Goal: Information Seeking & Learning: Learn about a topic

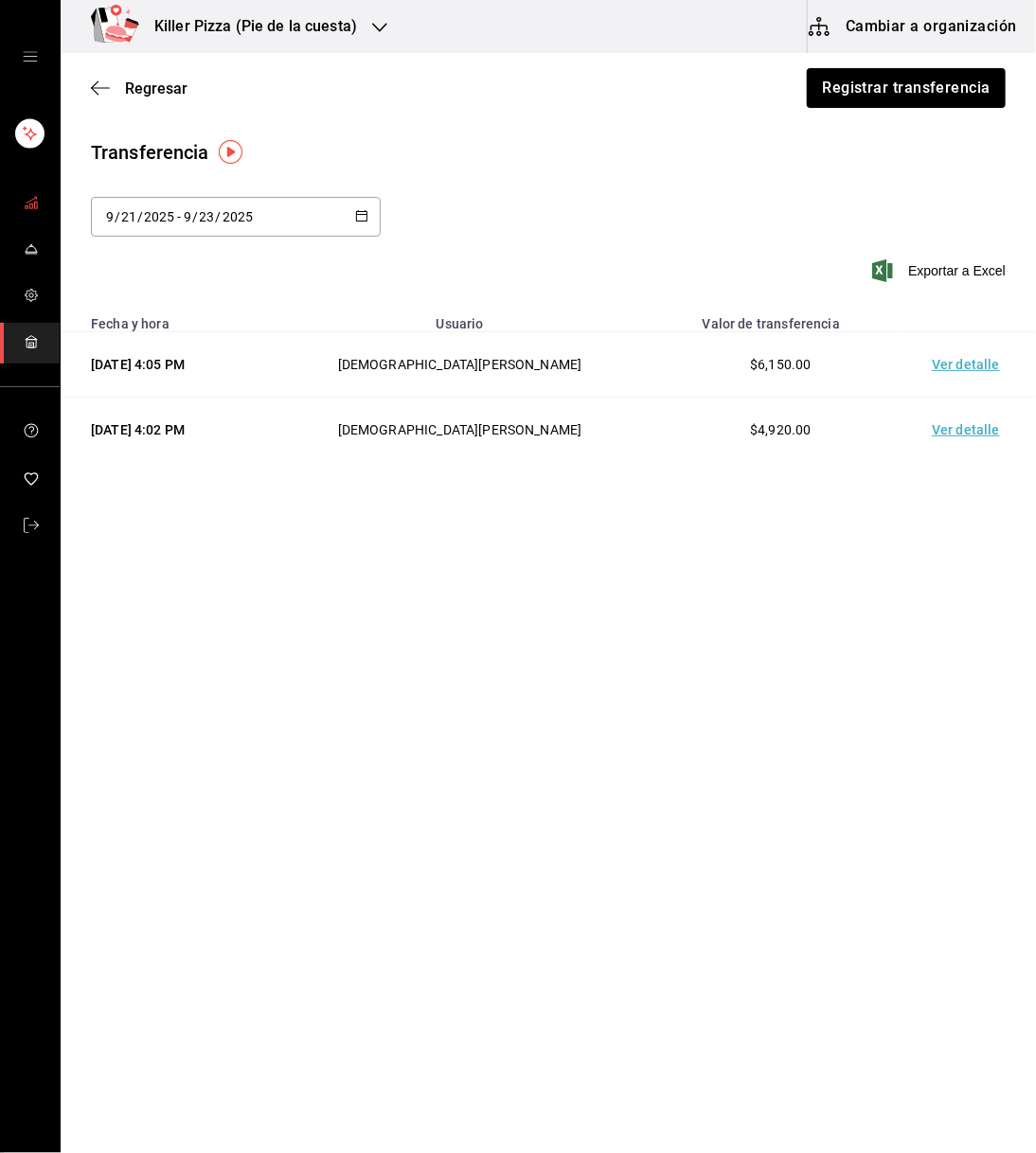
click at [31, 215] on span "mailbox folders" at bounding box center [31, 204] width 15 height 25
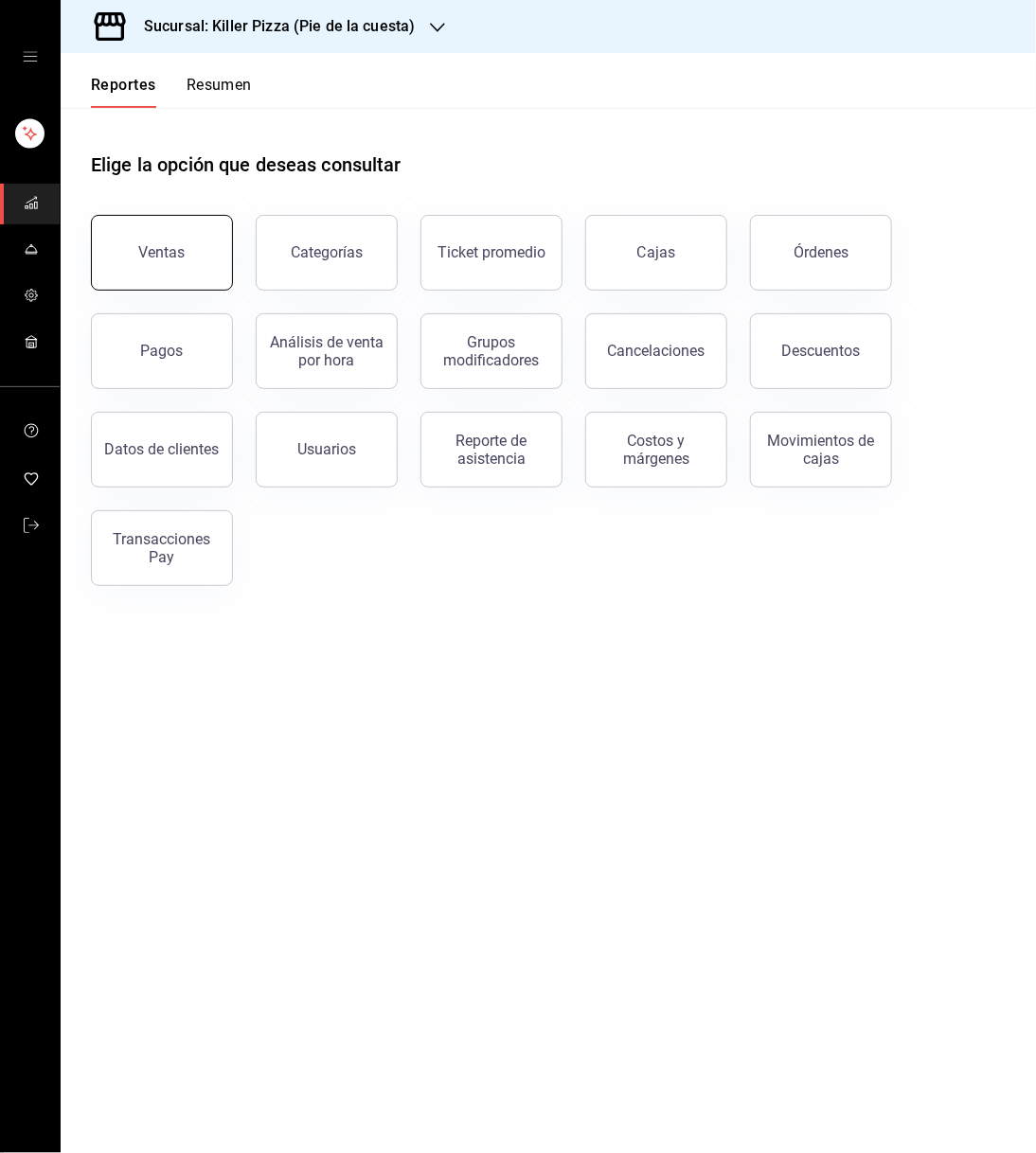
click at [195, 260] on button "Ventas" at bounding box center [162, 253] width 142 height 76
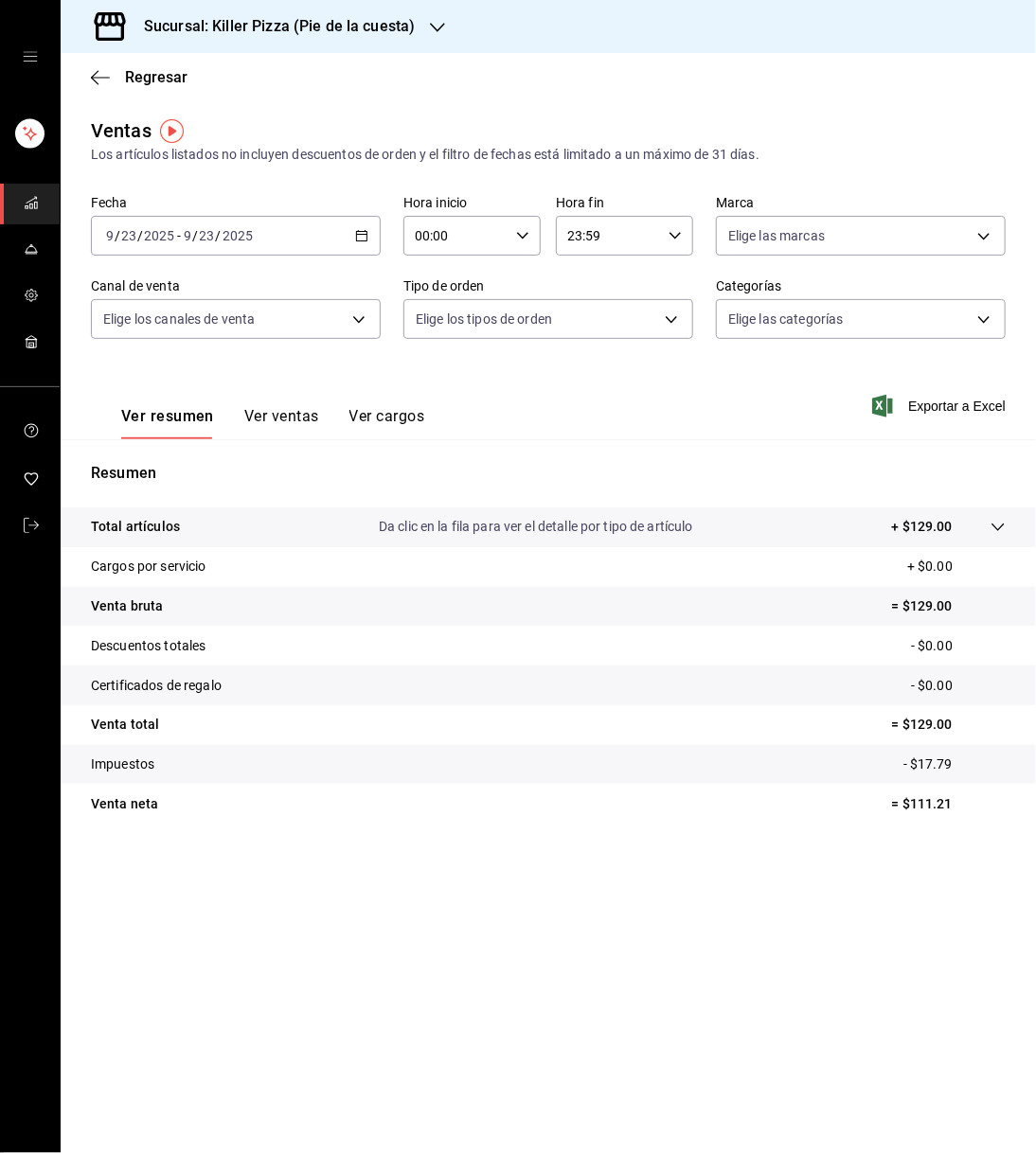
click at [360, 243] on div "[DATE] [DATE] - [DATE] [DATE]" at bounding box center [235, 235] width 289 height 40
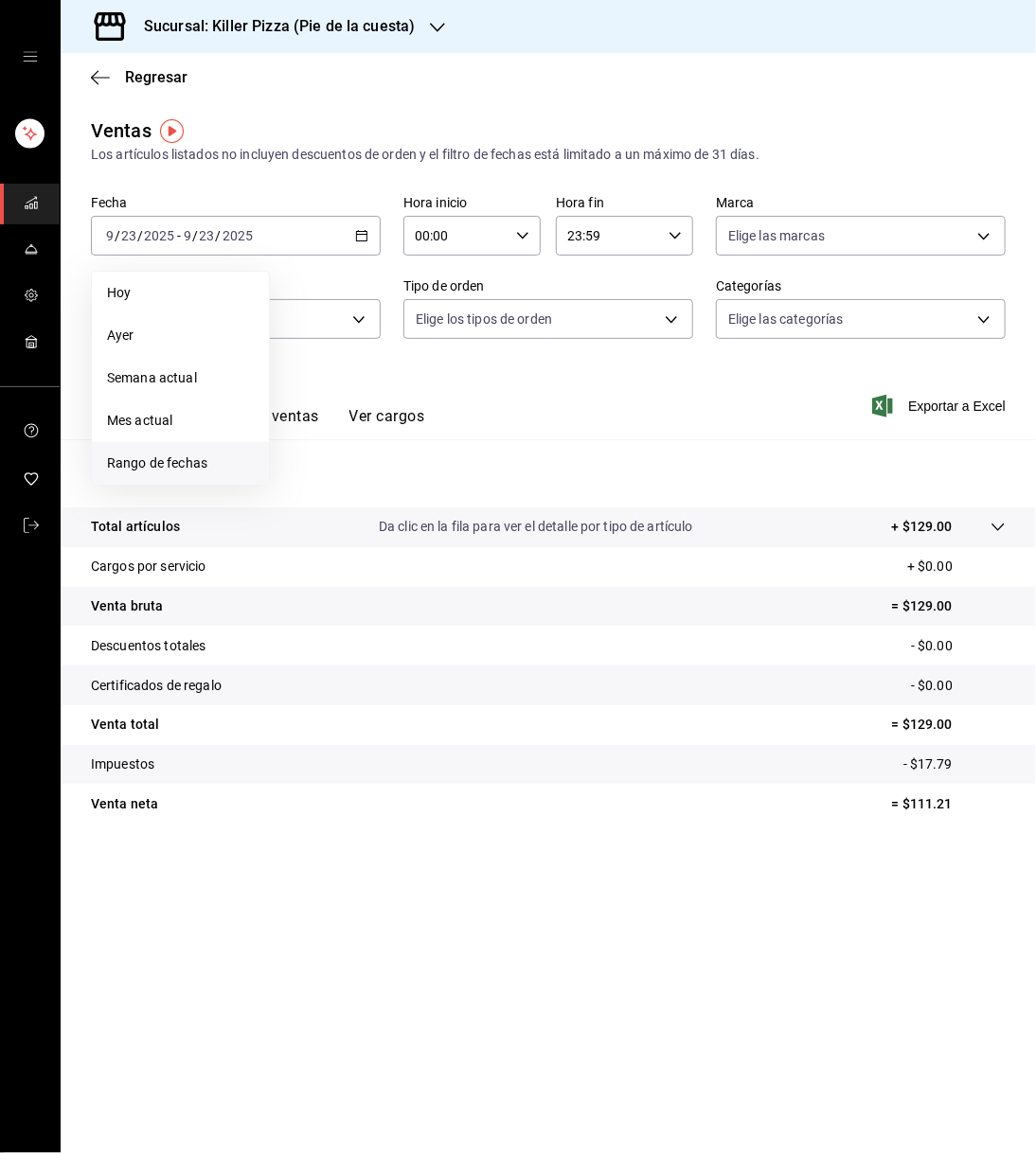
click at [180, 452] on li "Rango de fechas" at bounding box center [180, 464] width 177 height 43
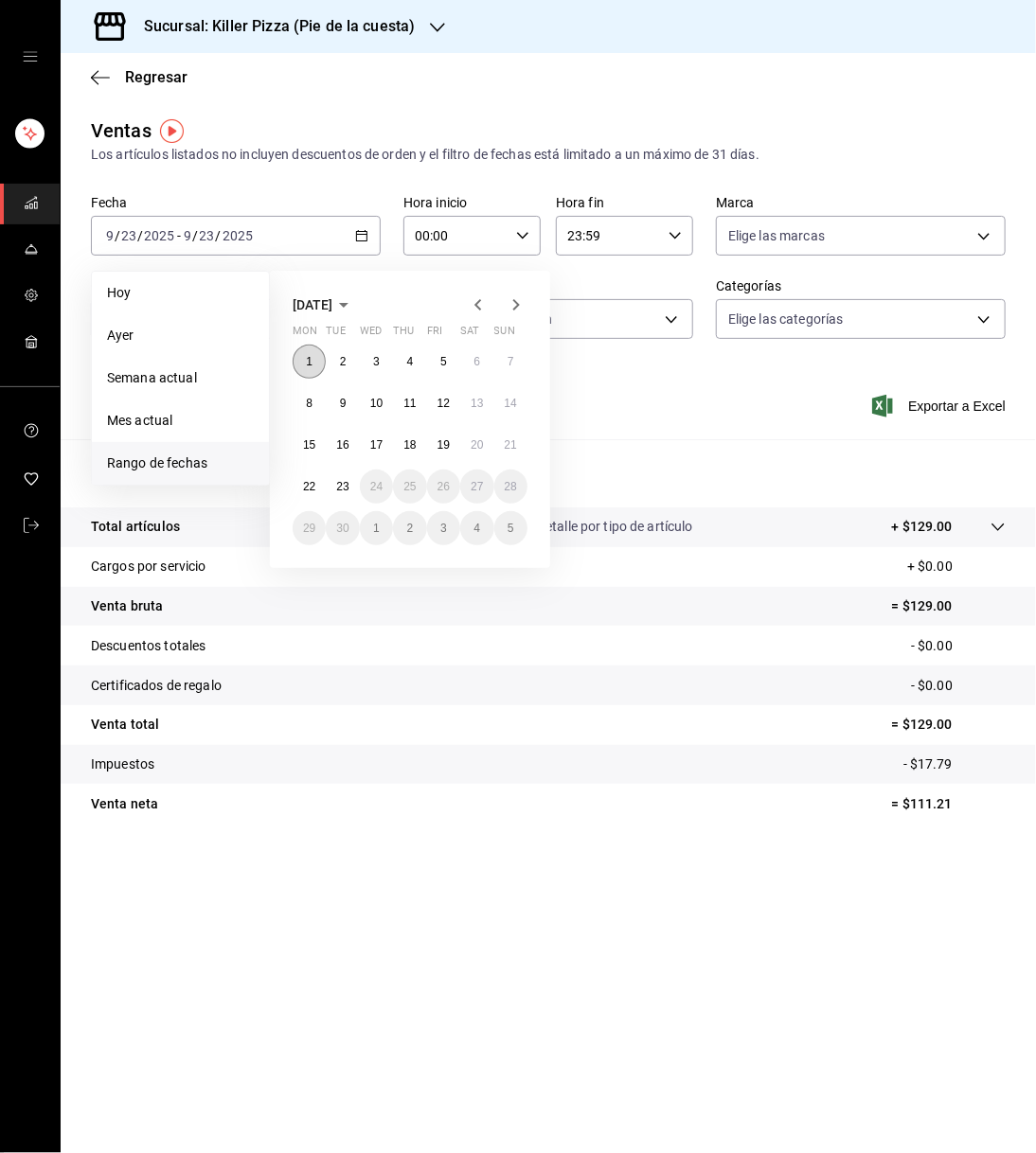
click at [306, 349] on button "1" at bounding box center [309, 361] width 33 height 34
click at [342, 477] on button "23" at bounding box center [342, 486] width 33 height 34
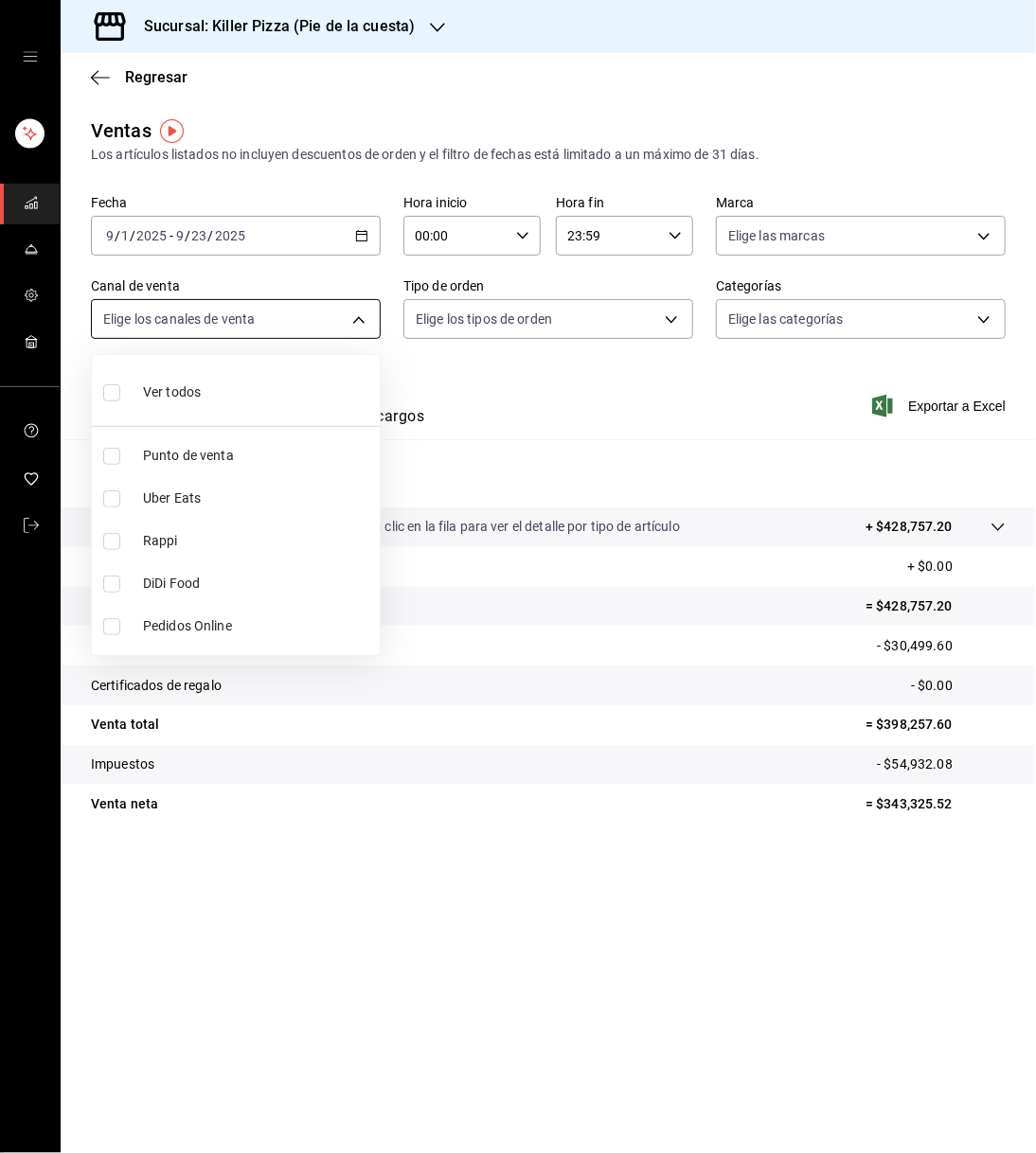
click at [351, 312] on body "Sucursal: Killer Pizza (Pie de la cuesta) Regresar Ventas Los artículos listado…" at bounding box center [518, 576] width 1036 height 1153
click at [226, 493] on span "Uber Eats" at bounding box center [258, 499] width 229 height 20
type input "UBER_EATS"
checkbox input "true"
click at [212, 539] on span "Rappi" at bounding box center [258, 541] width 229 height 20
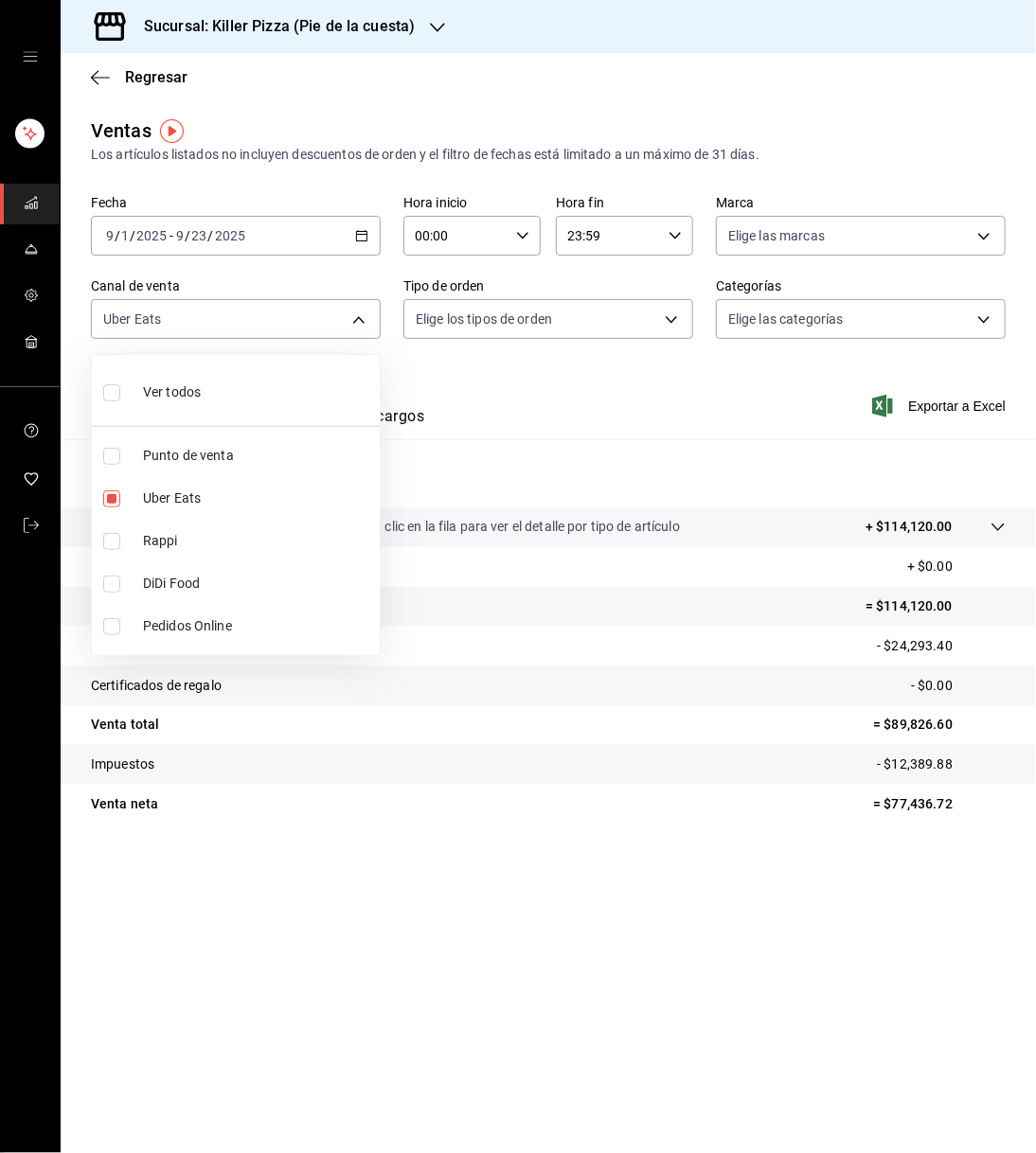
type input "UBER_EATS,RAPPI"
checkbox input "true"
click at [465, 406] on div at bounding box center [518, 576] width 1036 height 1153
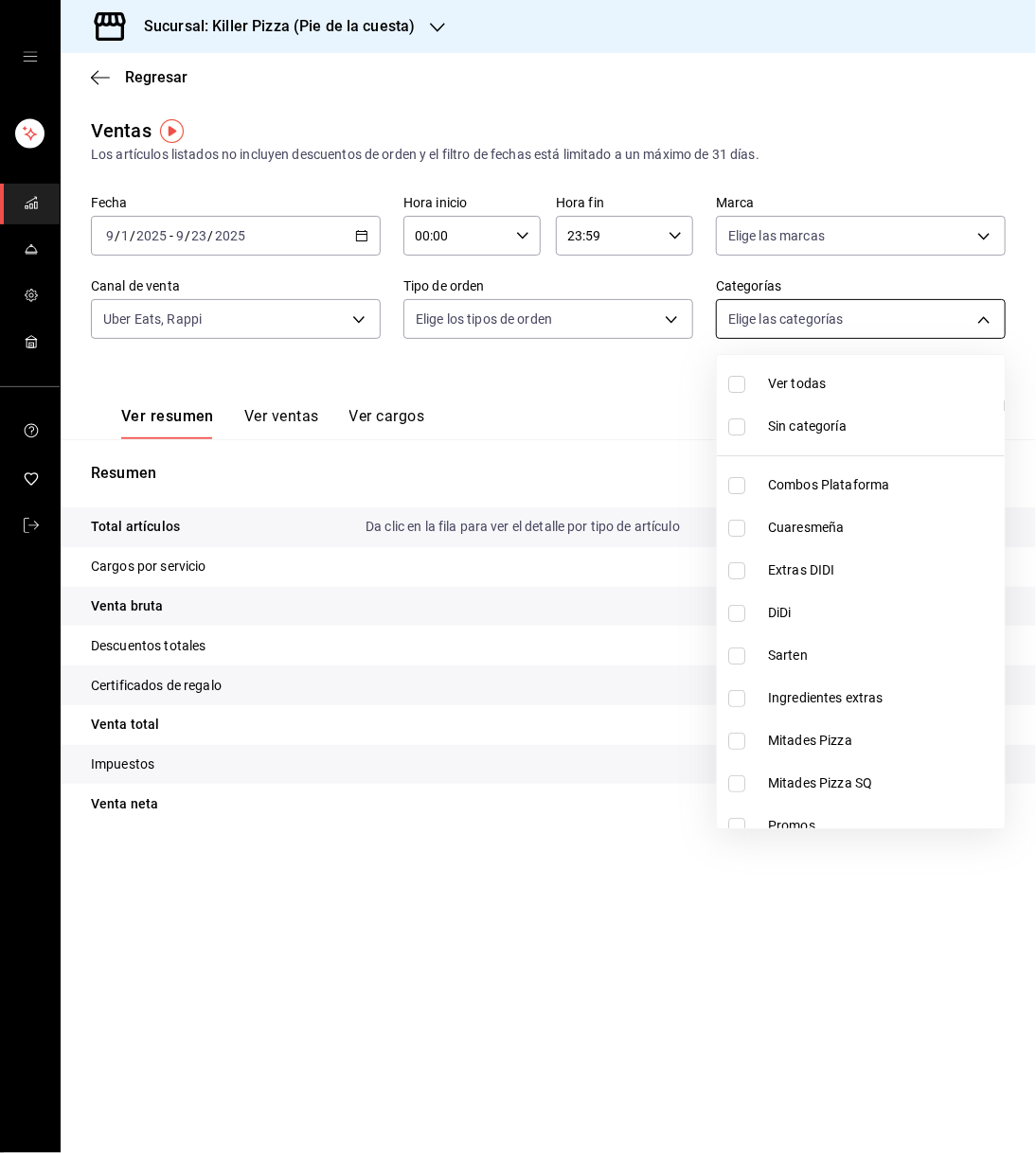
click at [842, 323] on body "Sucursal: Killer Pizza (Pie de la cuesta) Regresar Ventas Los artículos listado…" at bounding box center [518, 576] width 1036 height 1153
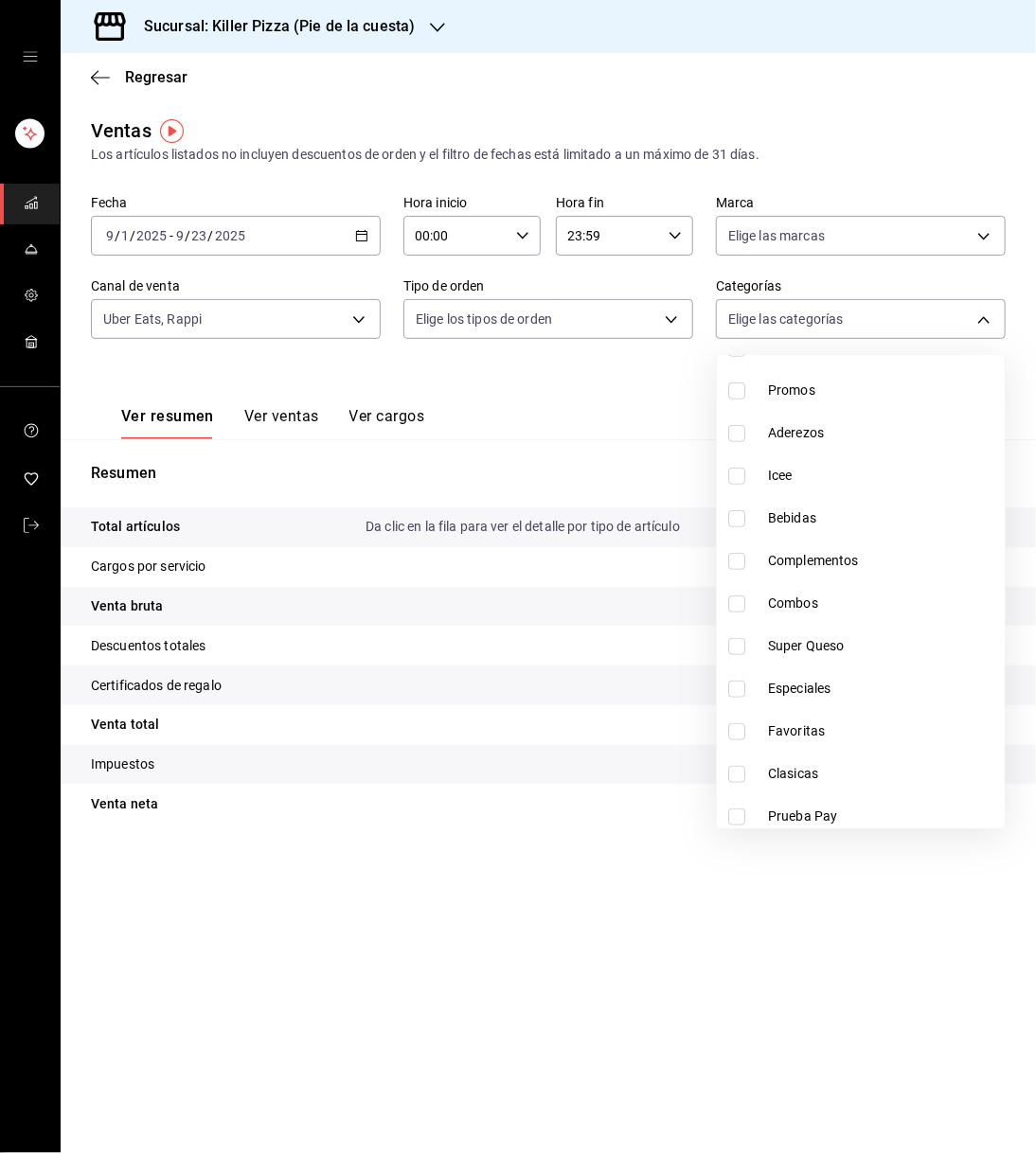
scroll to position [444, 0]
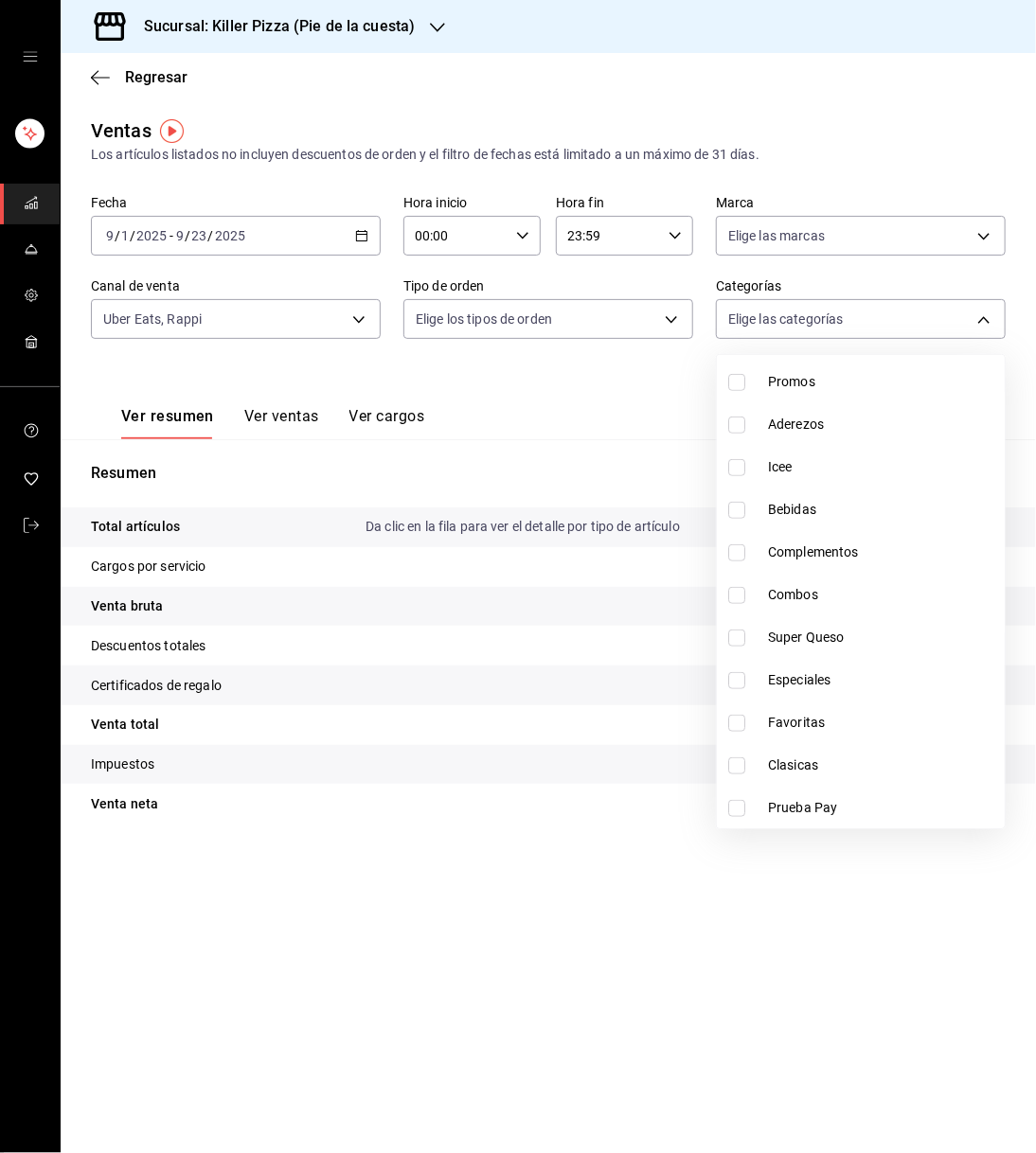
click at [788, 715] on span "Favoritas" at bounding box center [882, 723] width 229 height 20
type input "eee5b9aa-8435-479c-8c2e-04551db95cde"
checkbox input "true"
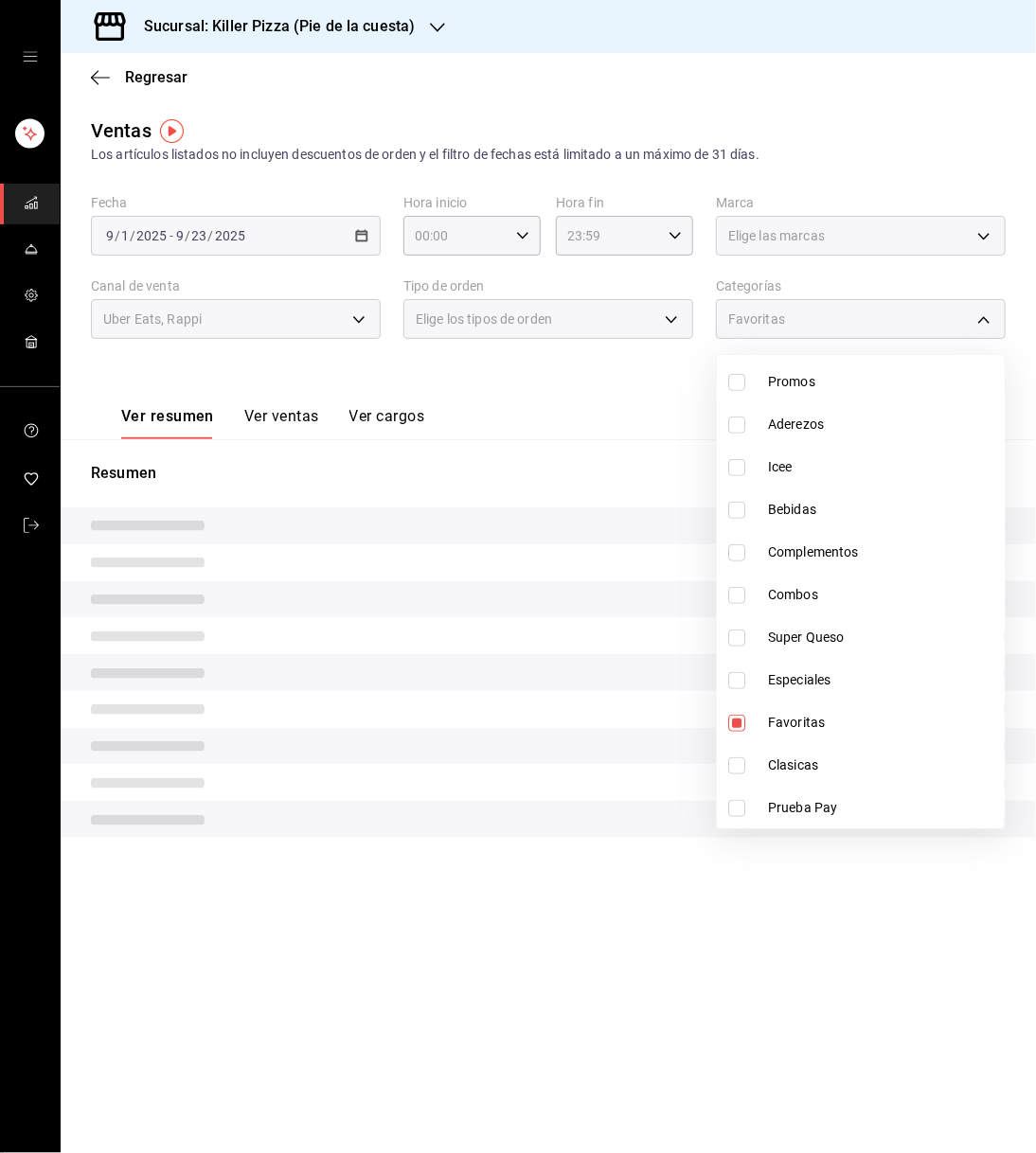
click at [303, 420] on div at bounding box center [518, 576] width 1036 height 1153
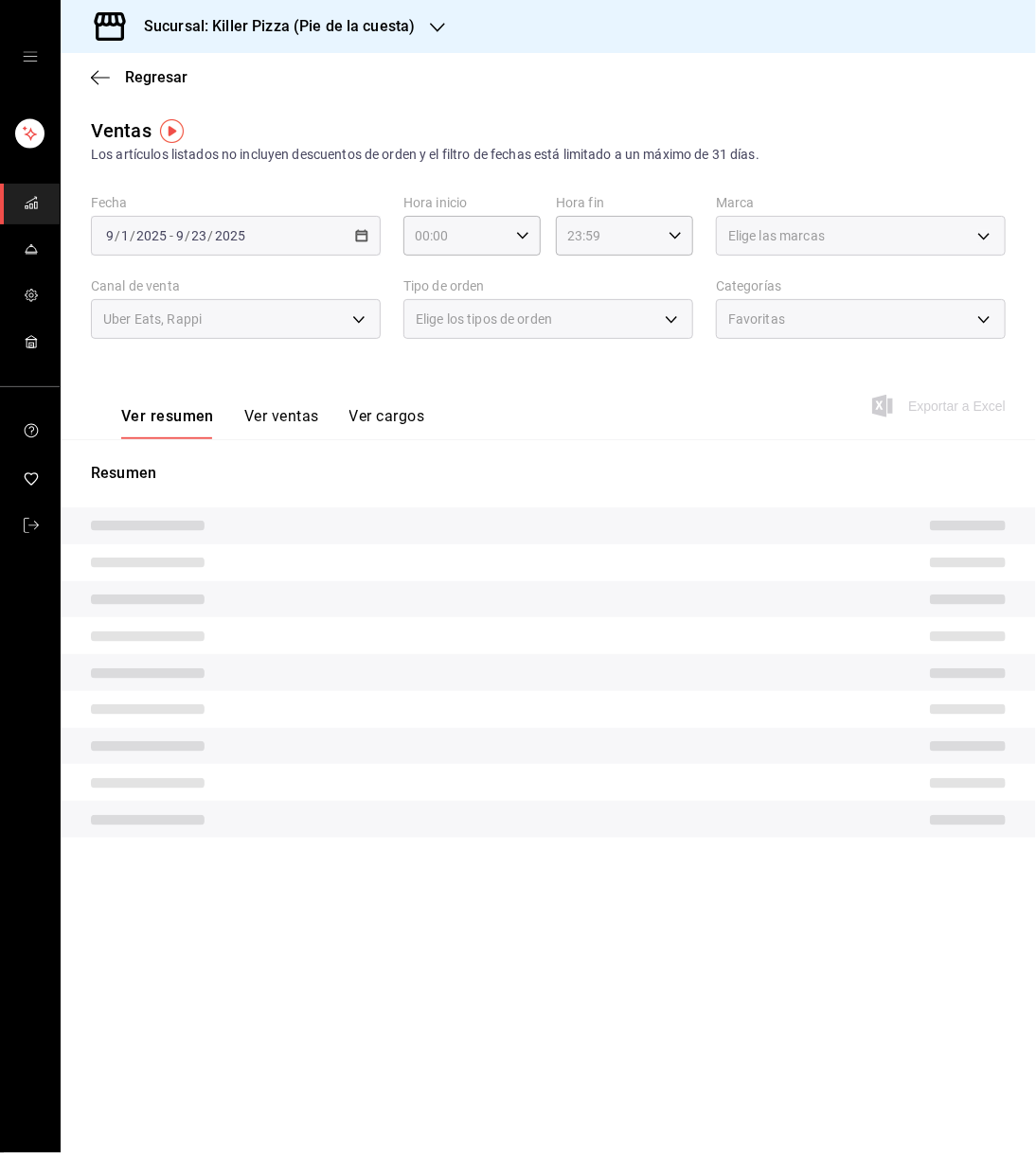
click at [303, 420] on button "Ver ventas" at bounding box center [281, 423] width 75 height 32
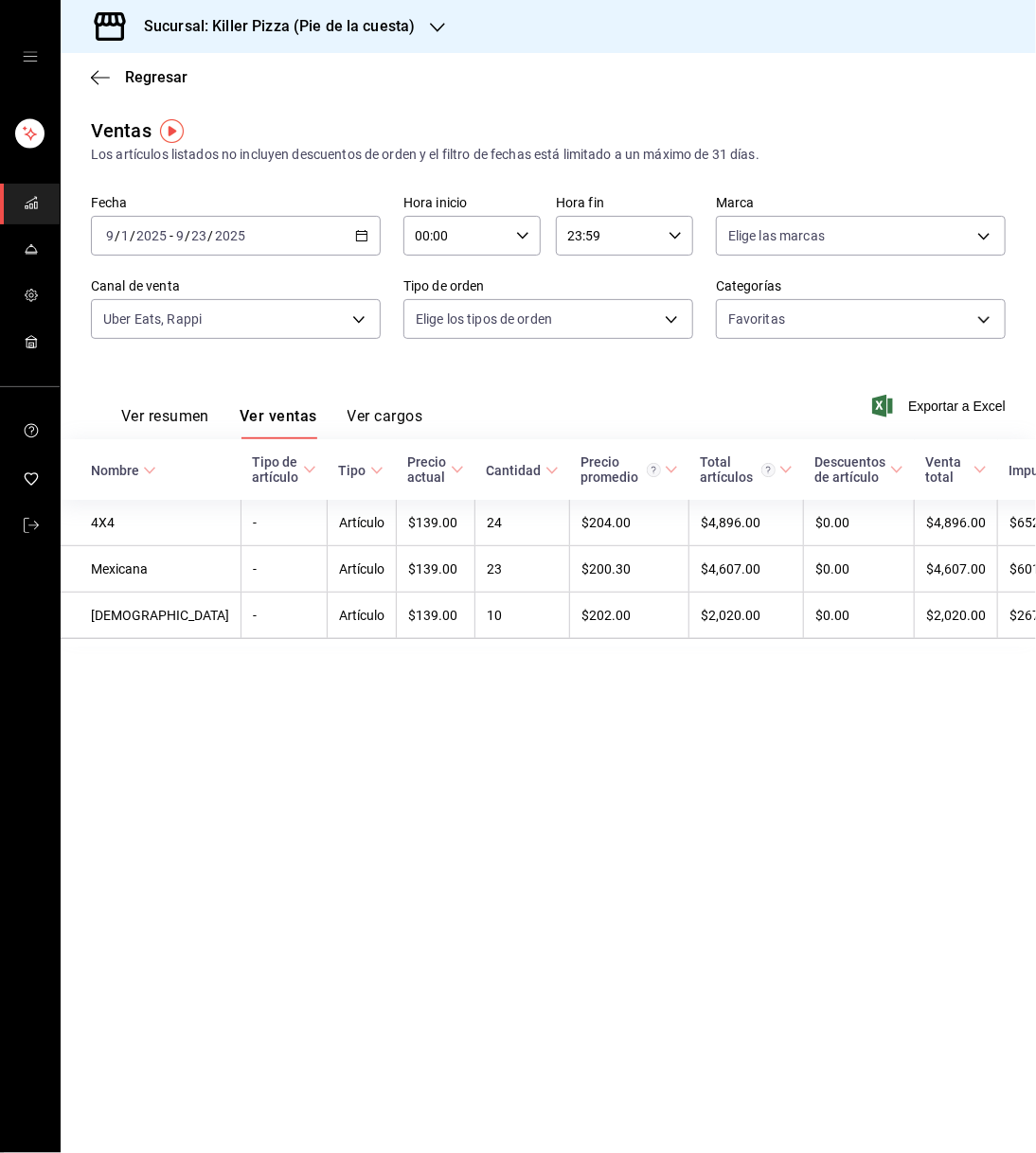
click at [406, 33] on h3 "Sucursal: Killer Pizza (Pie de la cuesta)" at bounding box center [271, 26] width 286 height 22
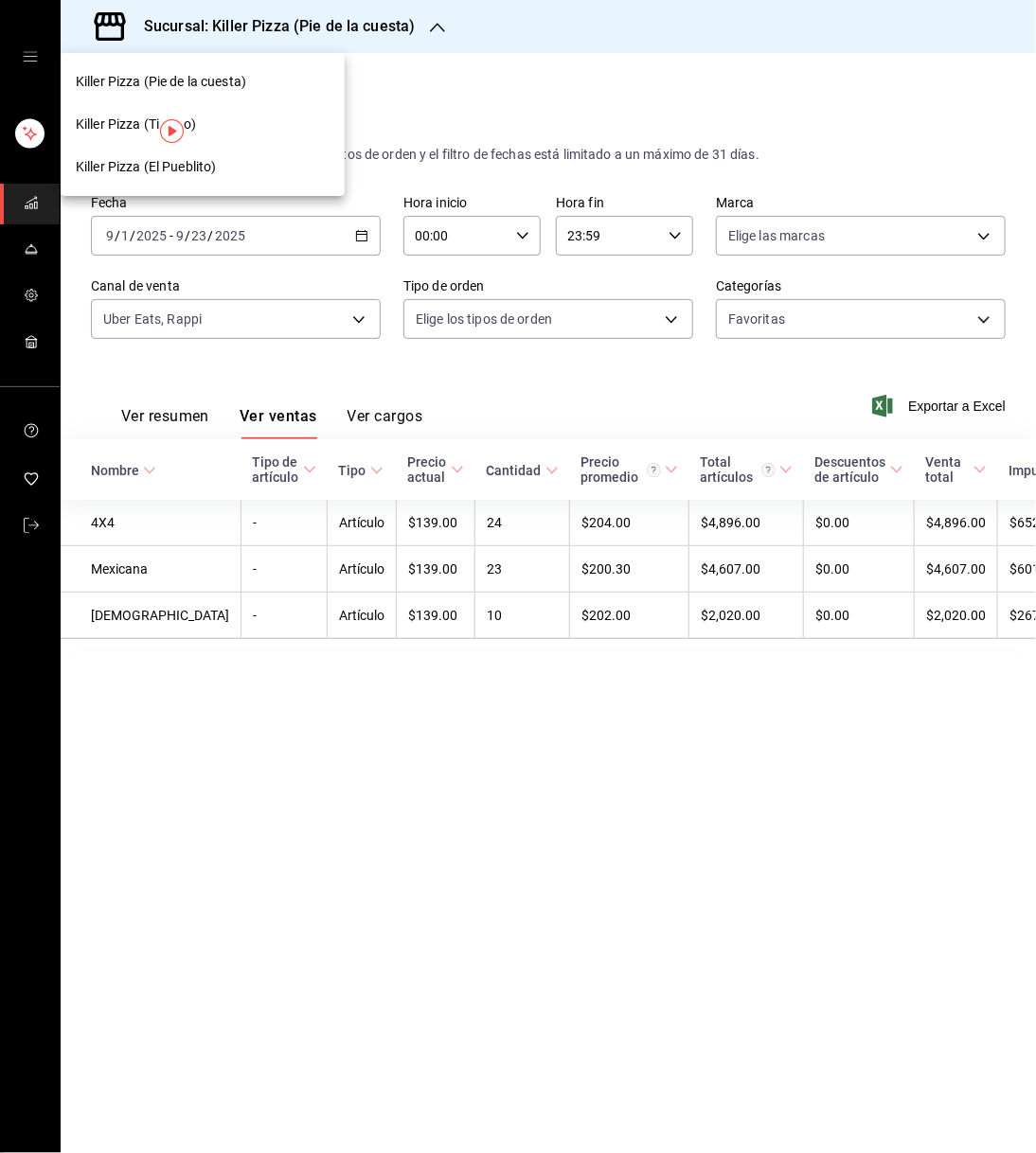
click at [211, 152] on div "Killer Pizza (El Pueblito)" at bounding box center [202, 167] width 284 height 43
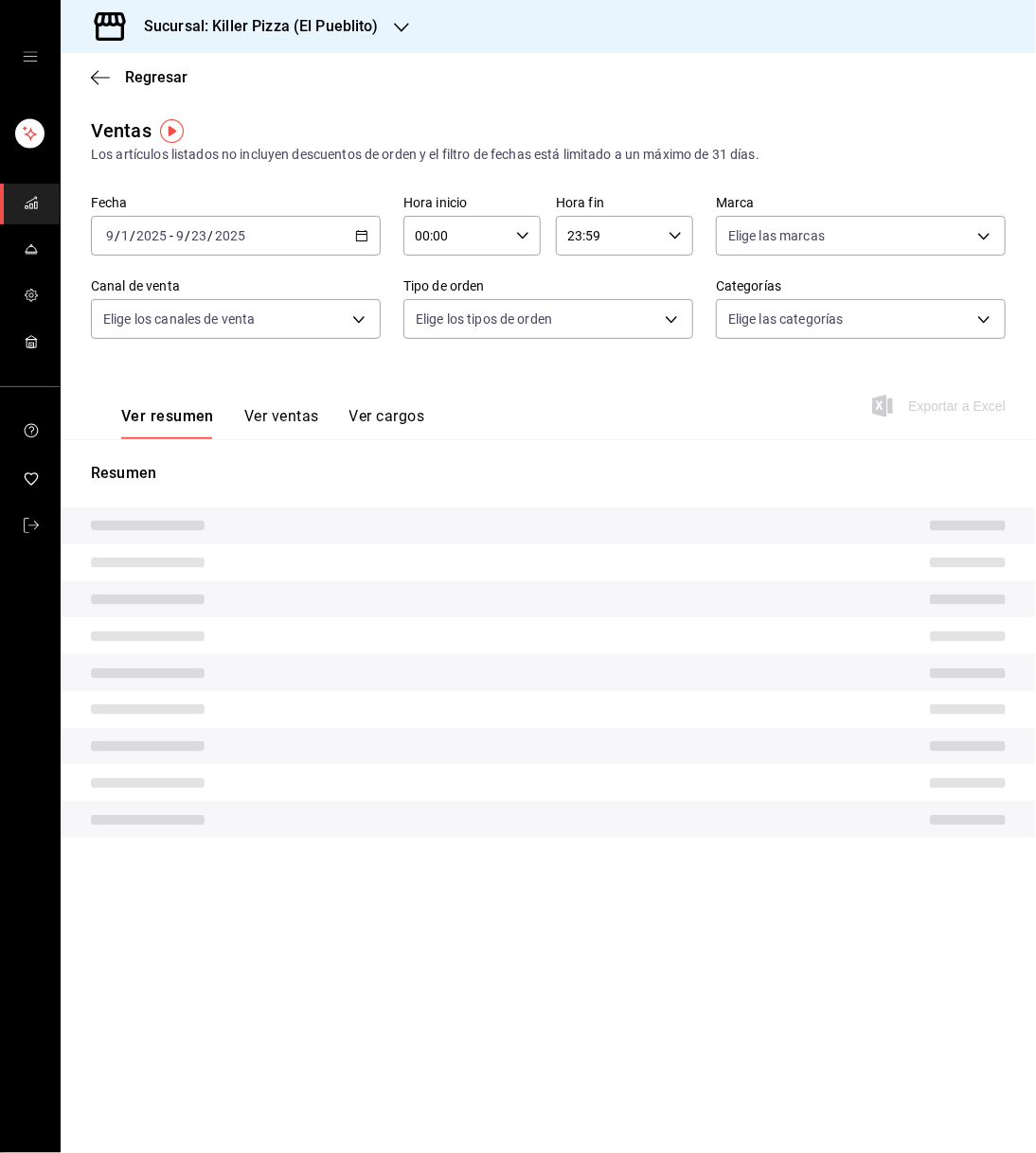
type input "UBER_EATS,RAPPI"
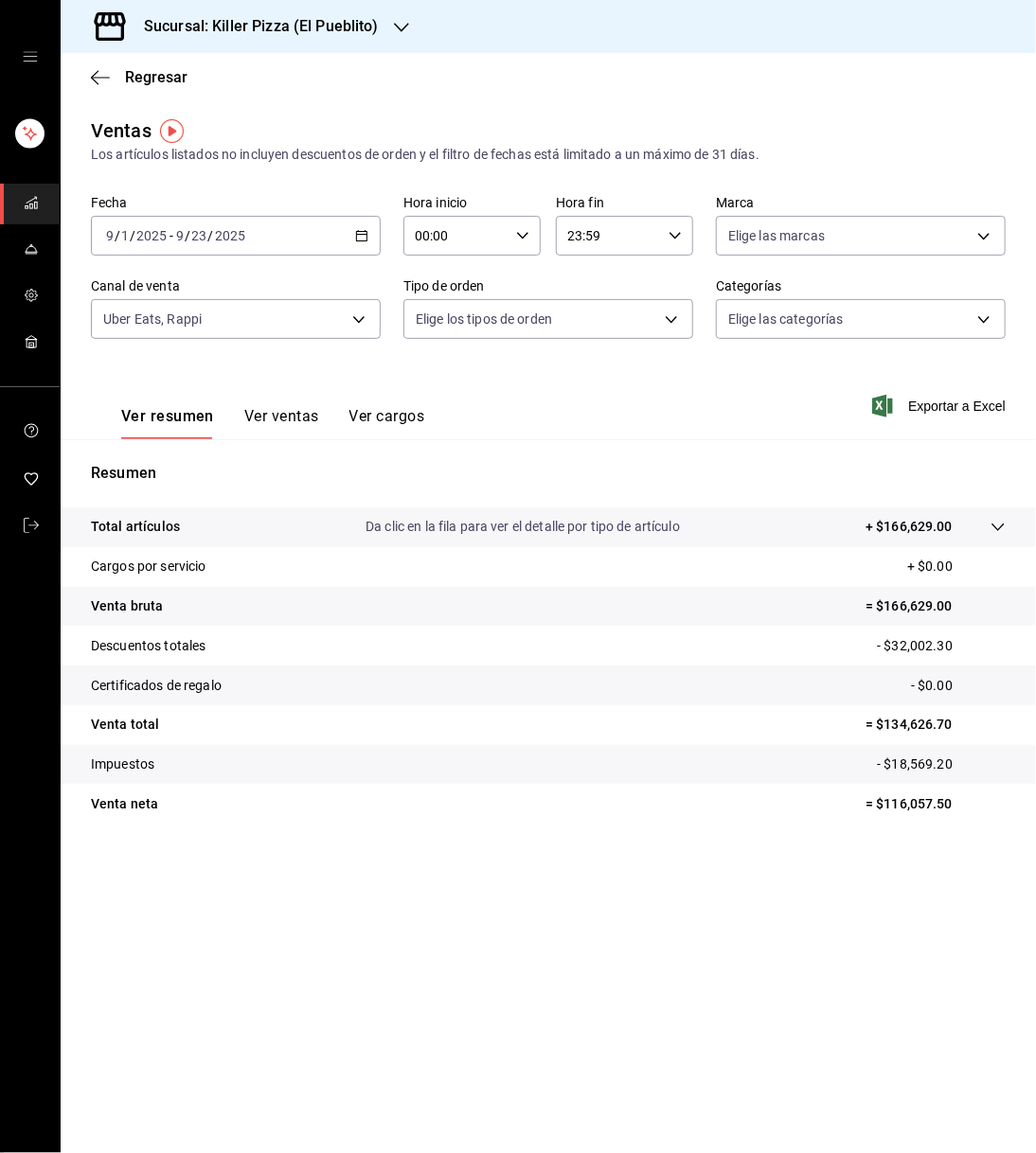
click at [281, 418] on button "Ver ventas" at bounding box center [281, 423] width 75 height 32
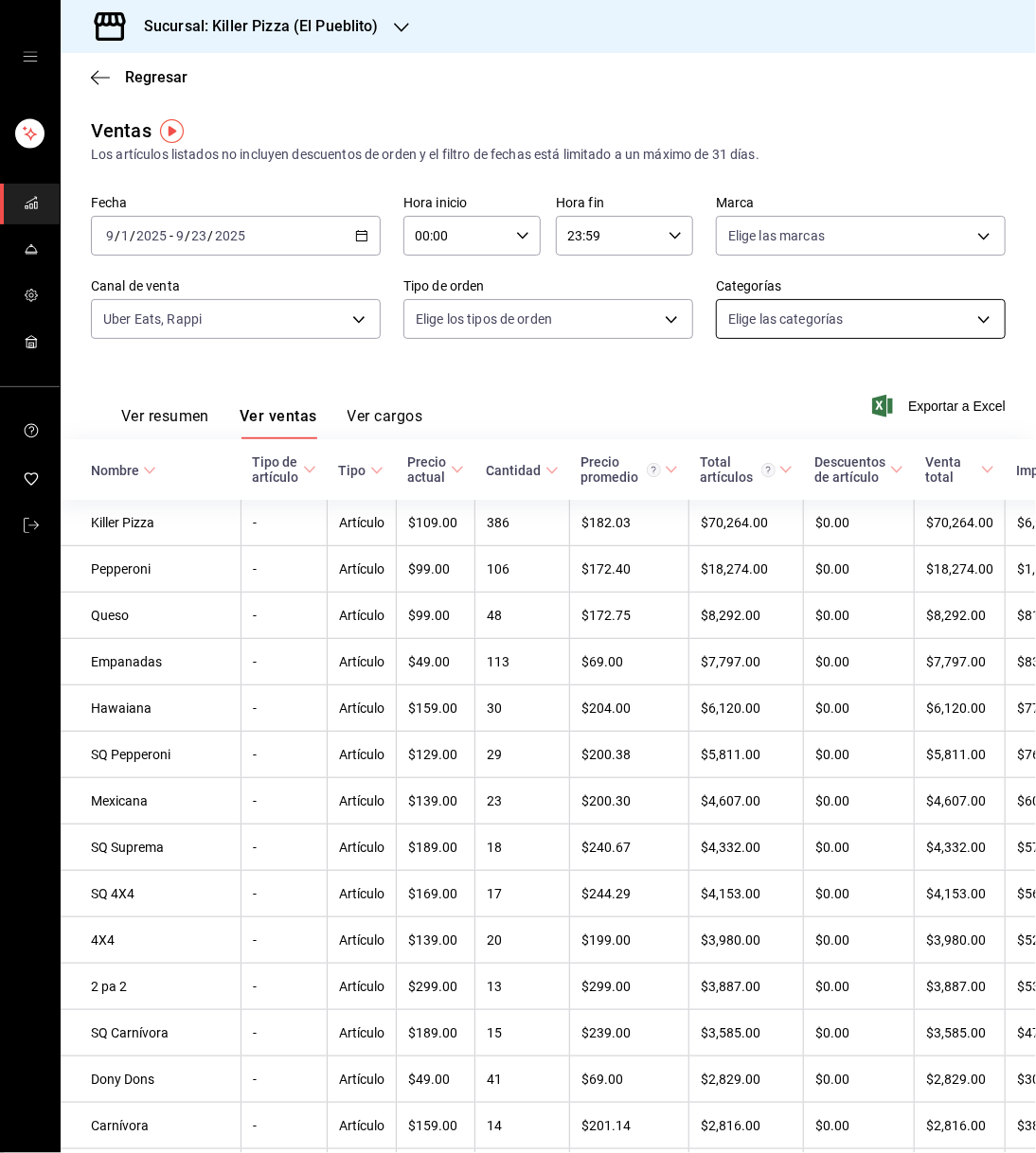
drag, startPoint x: 988, startPoint y: 322, endPoint x: 978, endPoint y: 321, distance: 10.0
click at [978, 321] on div "Ventas Los artículos listados no incluyen descuentos de orden y el filtro de fe…" at bounding box center [548, 791] width 975 height 1350
click at [978, 321] on body "Sucursal: Killer Pizza (El Pueblito) Regresar Ventas Los artículos listados no …" at bounding box center [518, 576] width 1036 height 1153
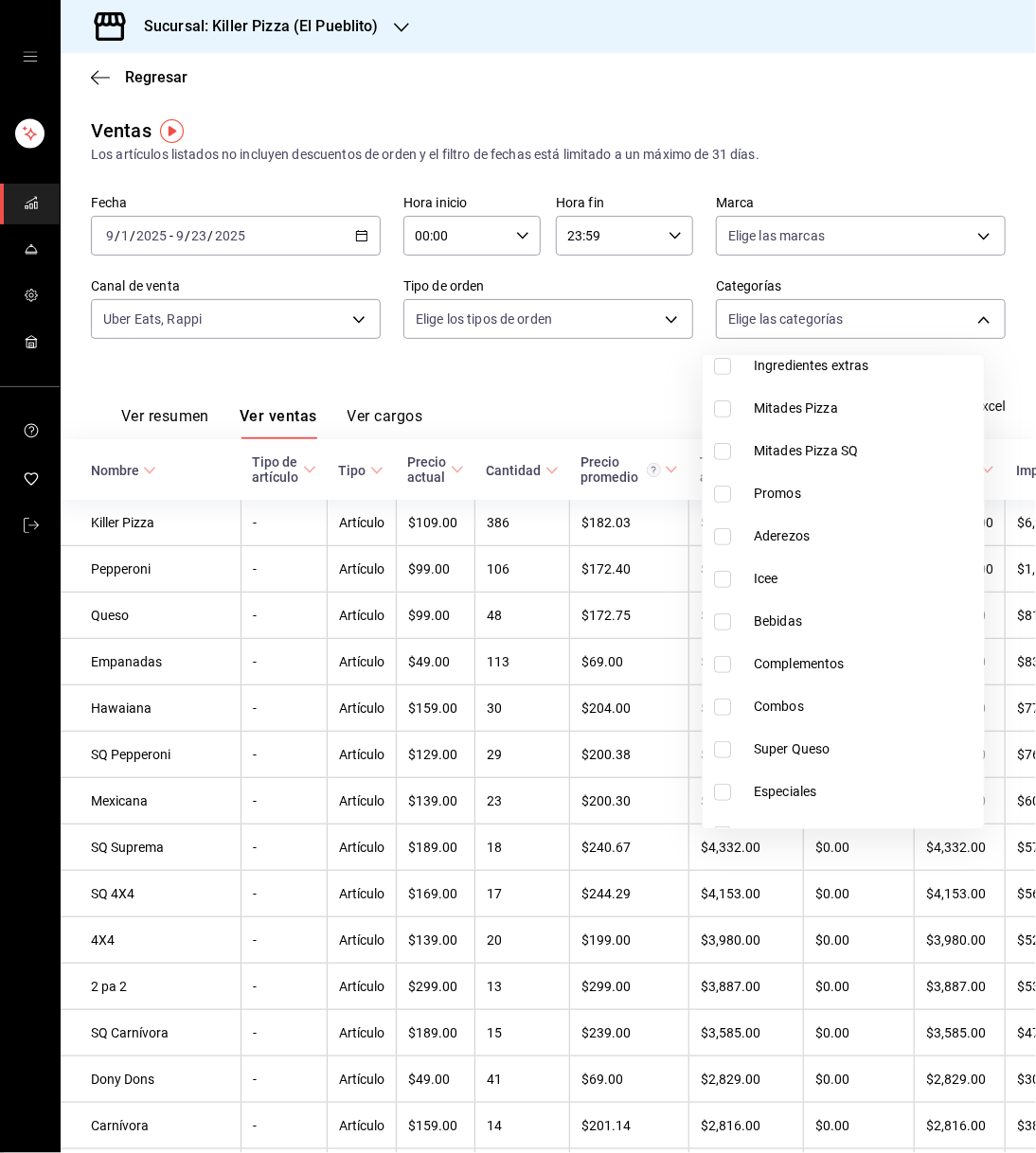
scroll to position [370, 0]
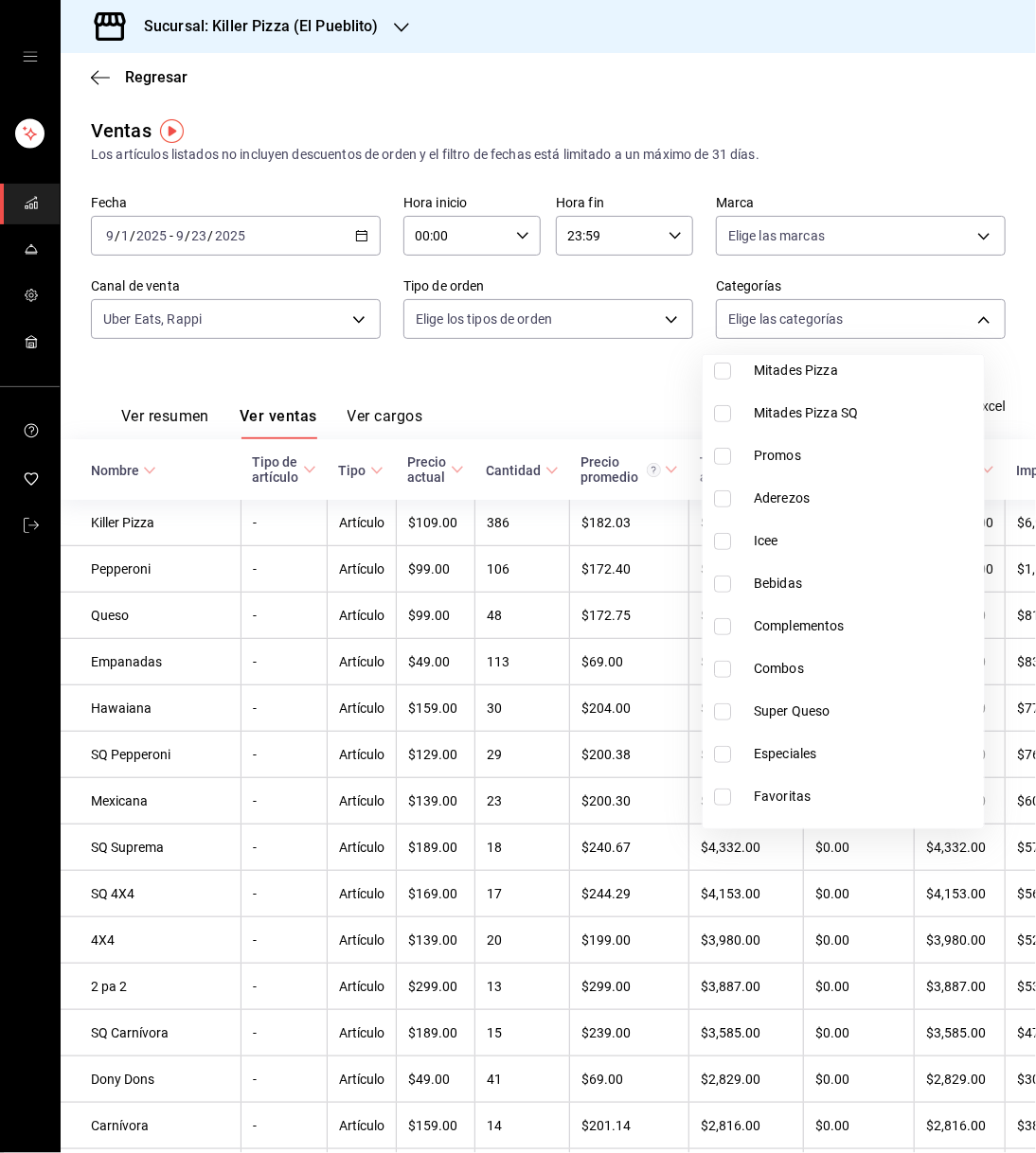
click at [813, 792] on span "Favoritas" at bounding box center [866, 797] width 223 height 20
type input "df5ab675-1c17-4d64-baca-887b66a1c9ba"
checkbox input "true"
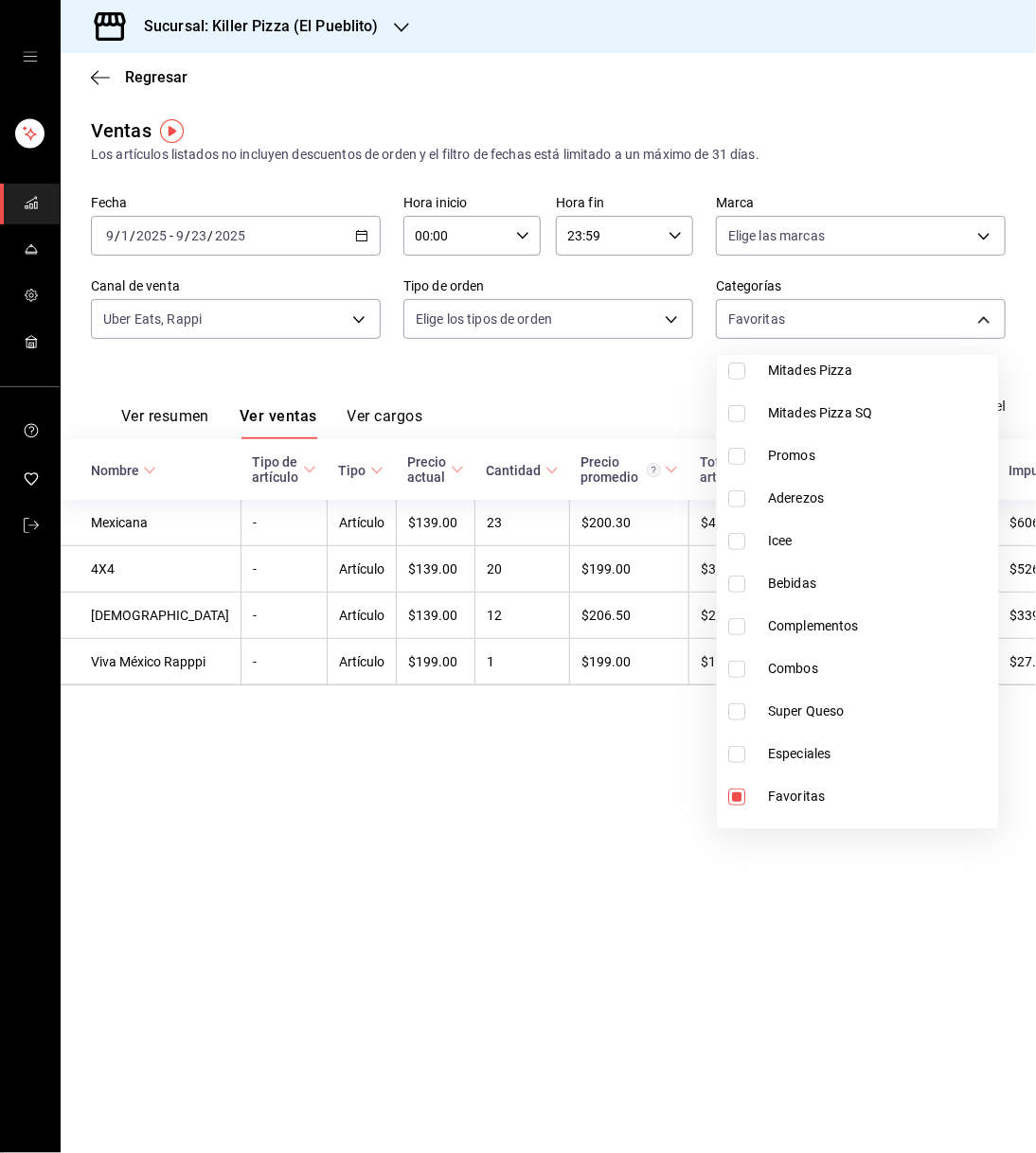
click at [326, 856] on div at bounding box center [518, 576] width 1036 height 1153
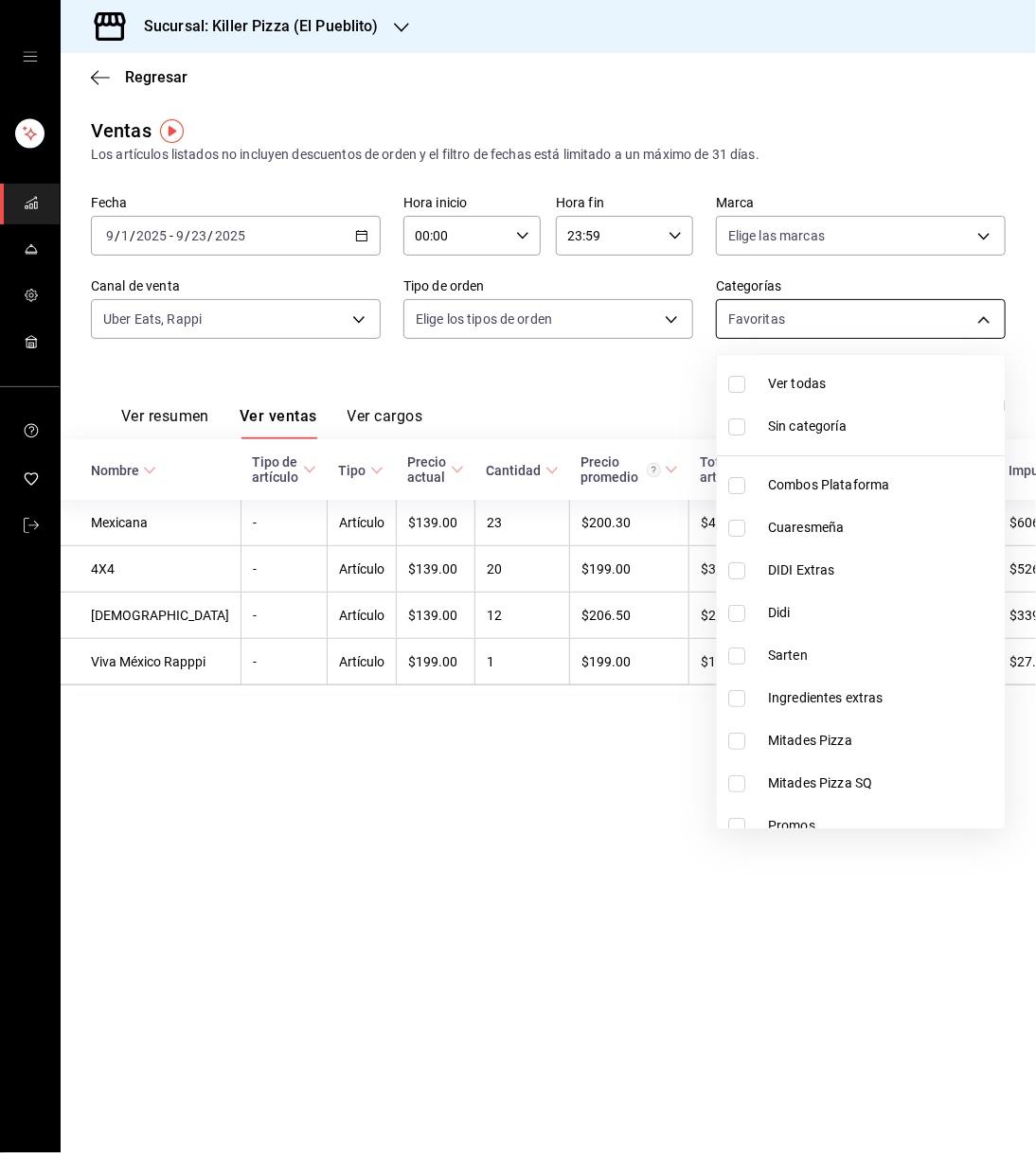
click at [990, 319] on body "Sucursal: Killer Pizza (El Pueblito) Regresar Ventas Los artículos listados no …" at bounding box center [518, 576] width 1036 height 1153
click at [851, 487] on span "Combos Plataforma" at bounding box center [882, 485] width 229 height 20
type input "df5ab675-1c17-4d64-baca-887b66a1c9ba,34aa5cbd-d66a-4a89-b1d3-dab645db196e"
checkbox input "true"
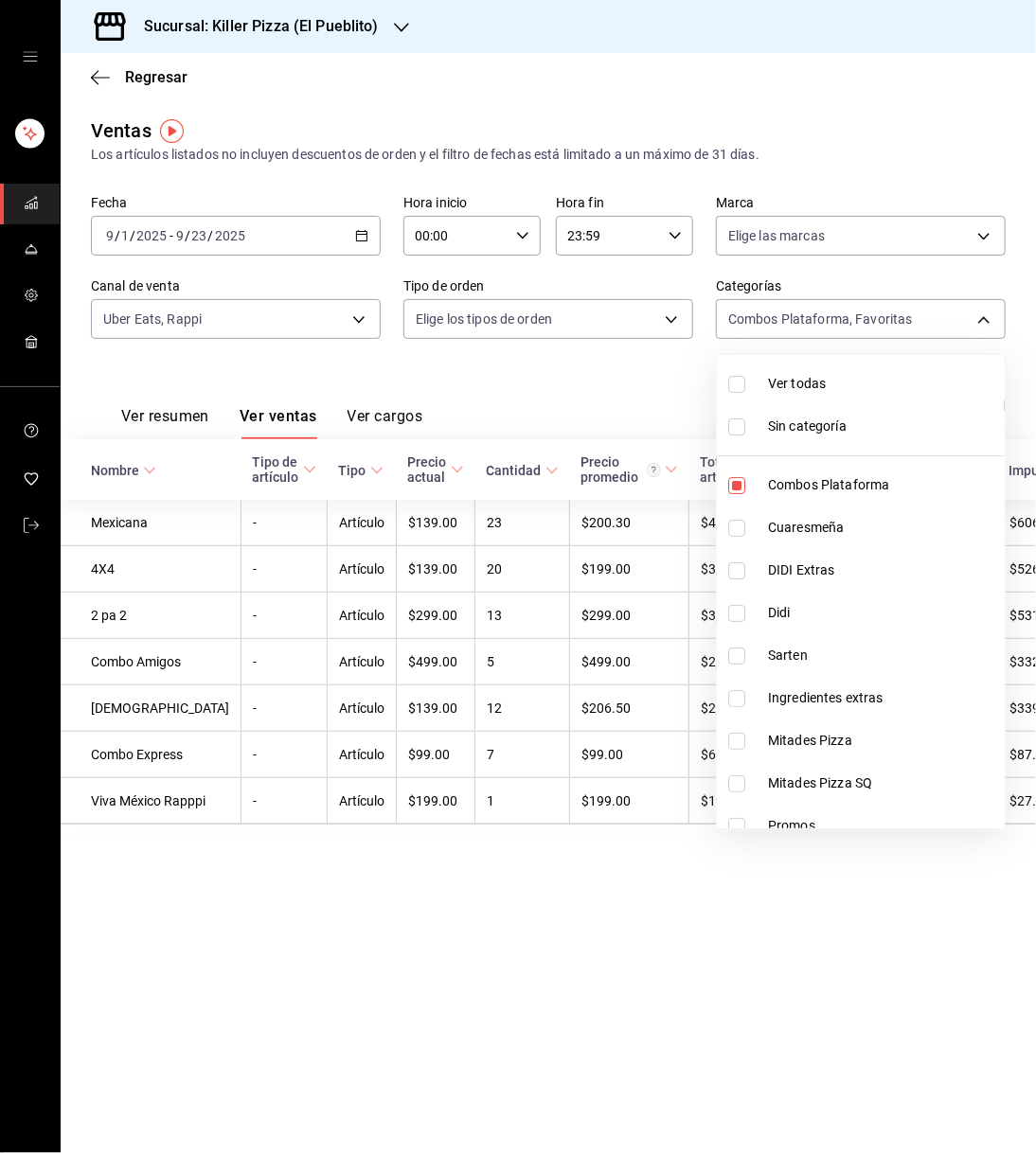
scroll to position [444, 0]
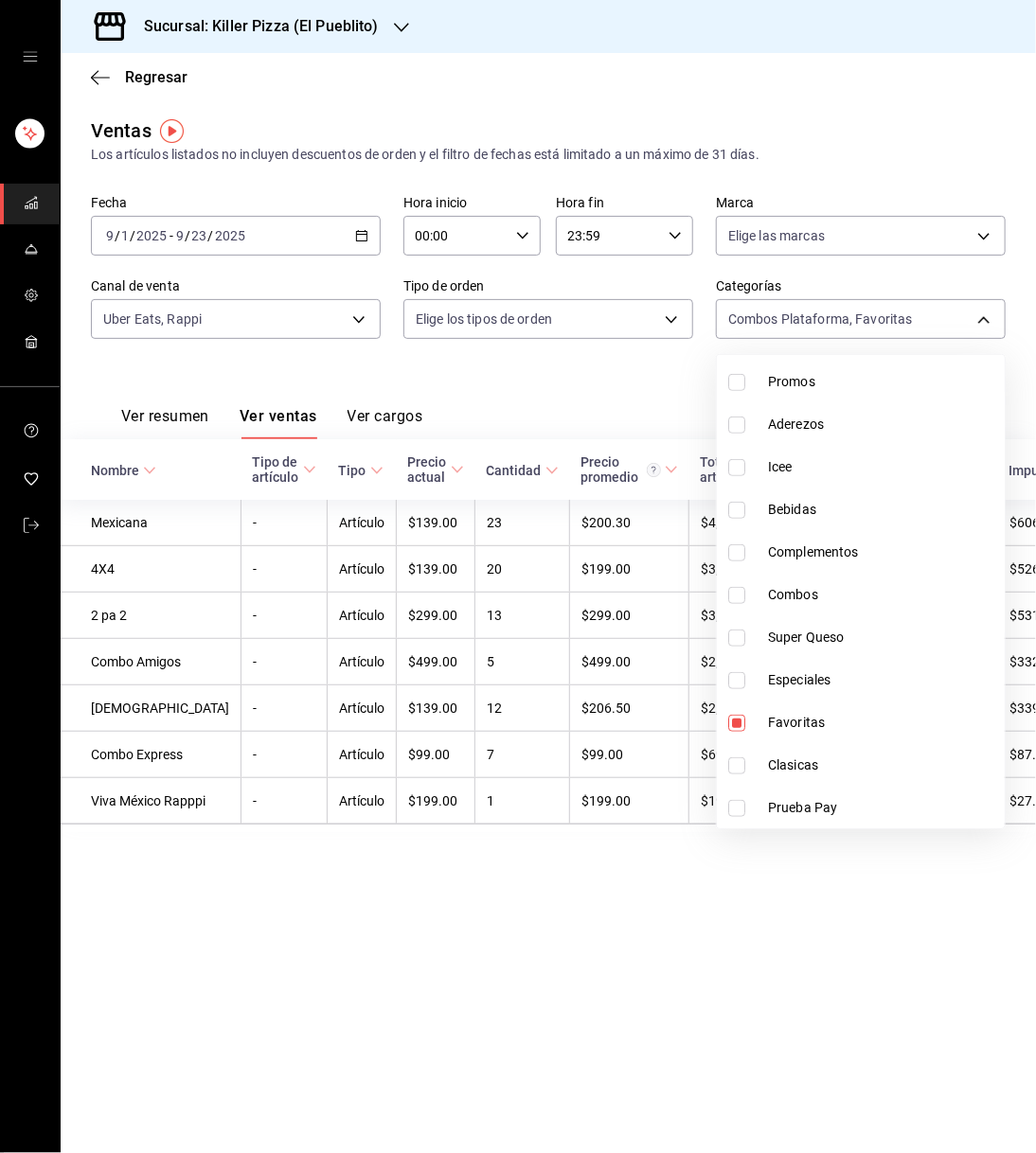
click at [837, 736] on li "Favoritas" at bounding box center [860, 723] width 288 height 43
type input "34aa5cbd-d66a-4a89-b1d3-dab645db196e"
checkbox input "false"
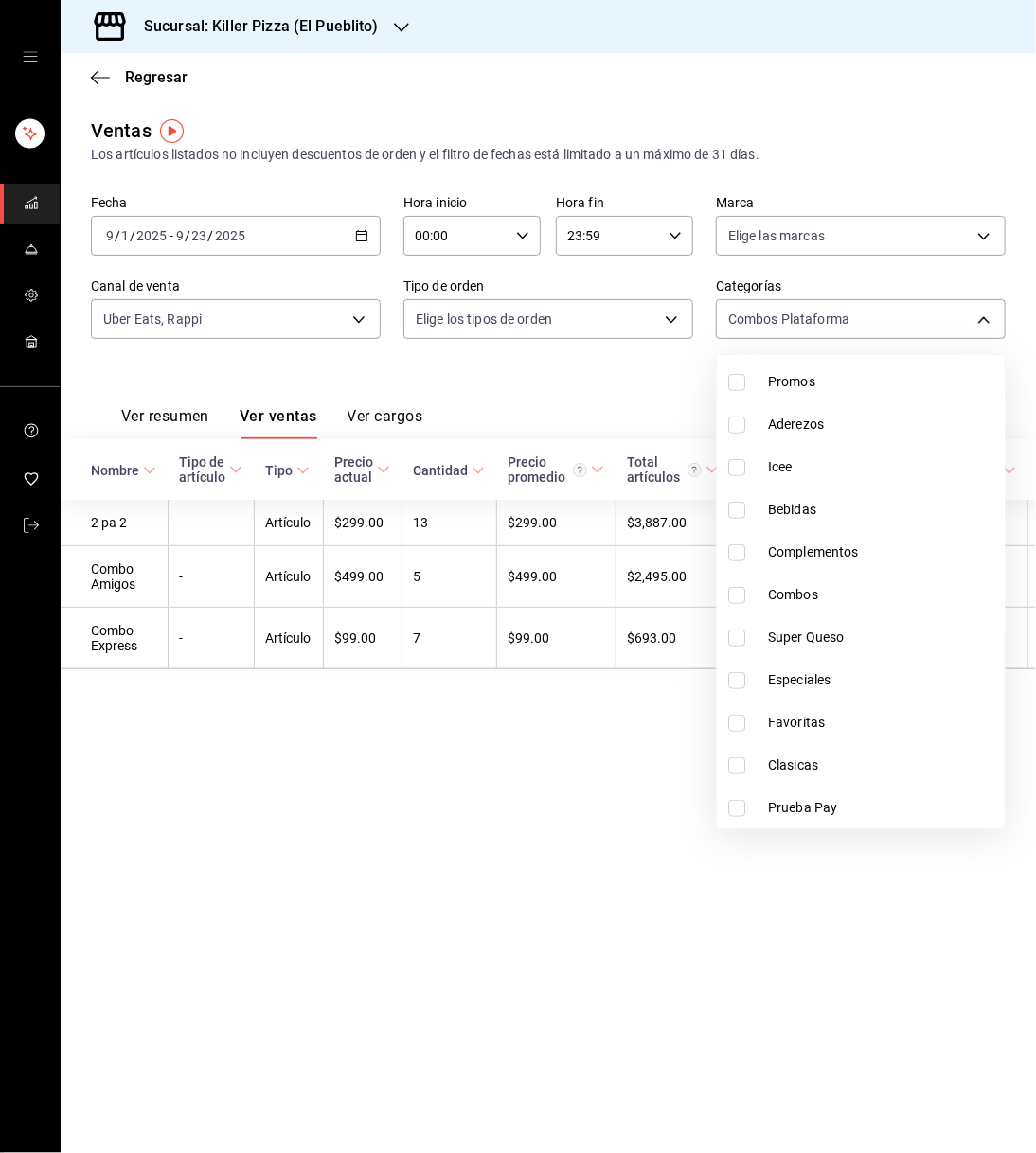
click at [382, 843] on div at bounding box center [518, 576] width 1036 height 1153
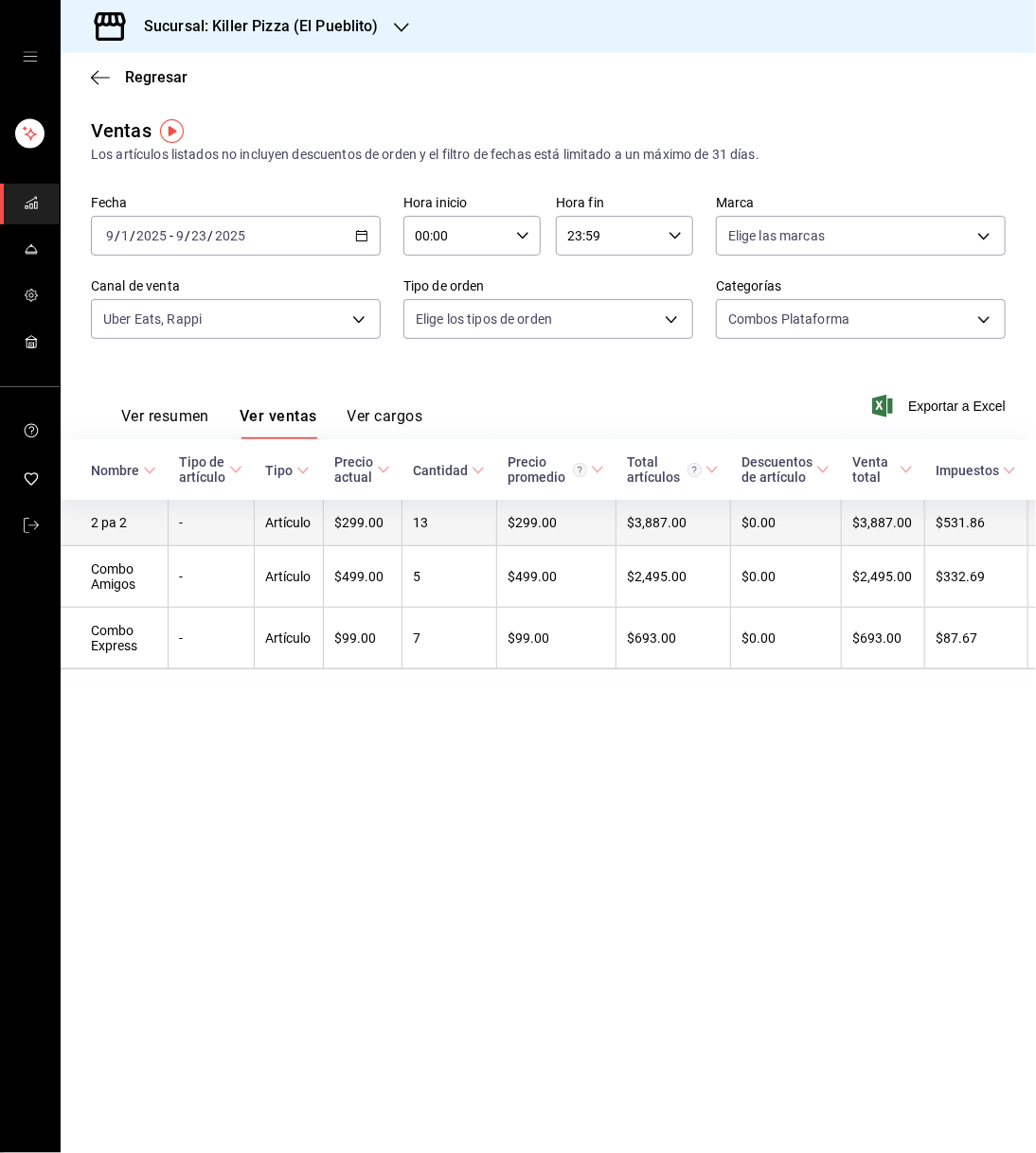
click at [452, 525] on td "13" at bounding box center [449, 523] width 95 height 46
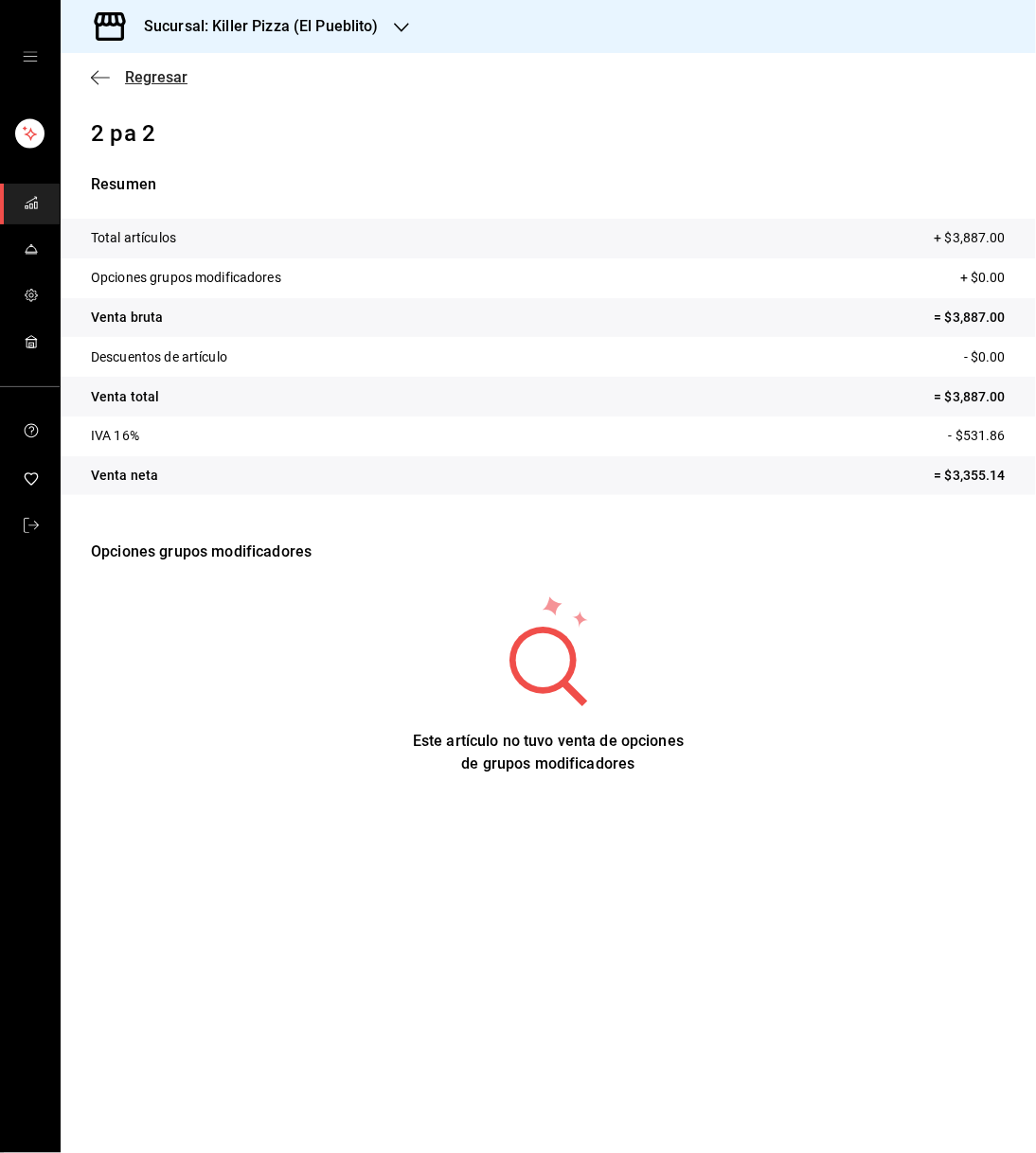
click at [96, 78] on icon "button" at bounding box center [101, 77] width 19 height 17
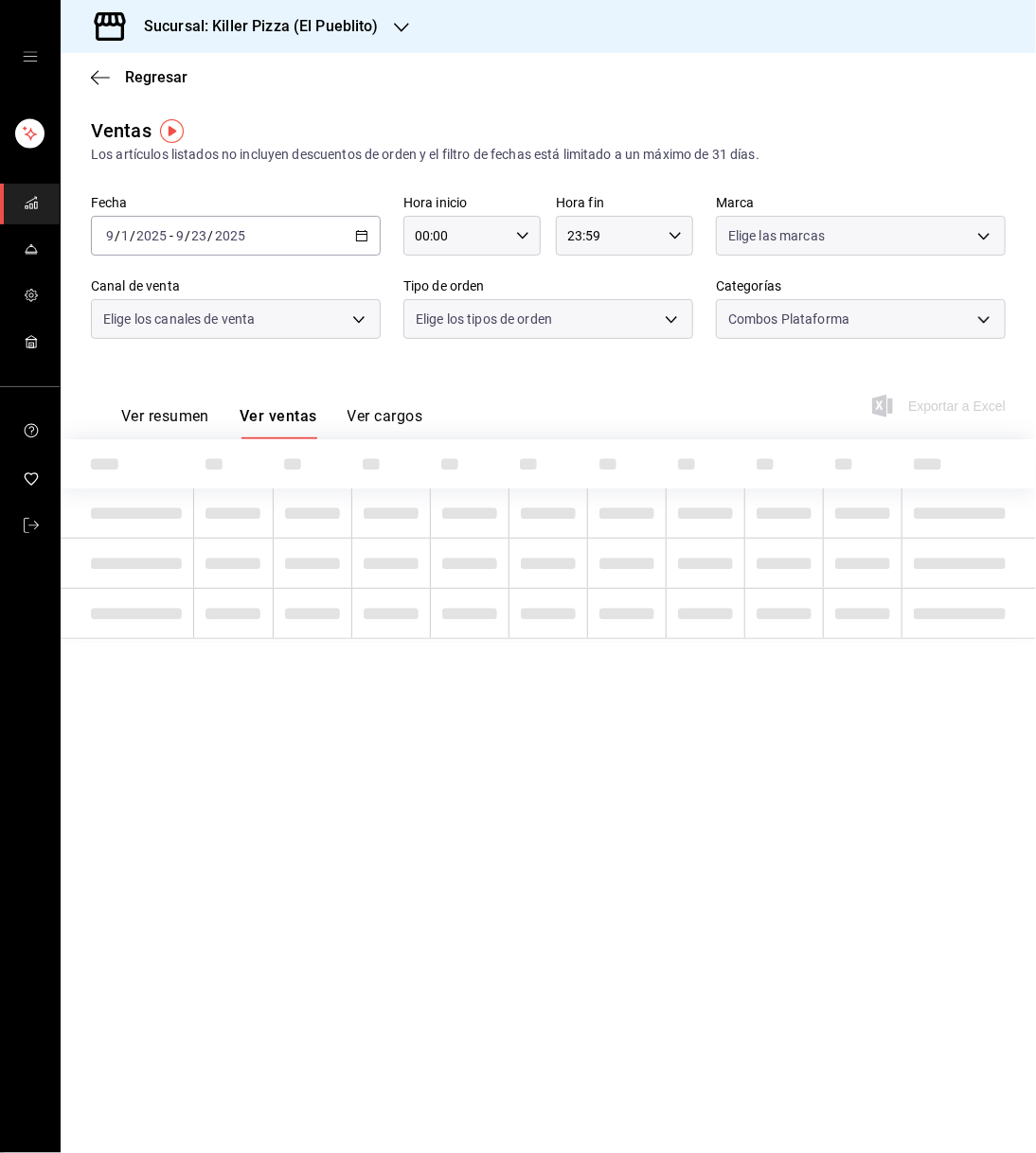
type input "34aa5cbd-d66a-4a89-b1d3-dab645db196e"
type input "UBER_EATS,RAPPI"
